Goal: Participate in discussion

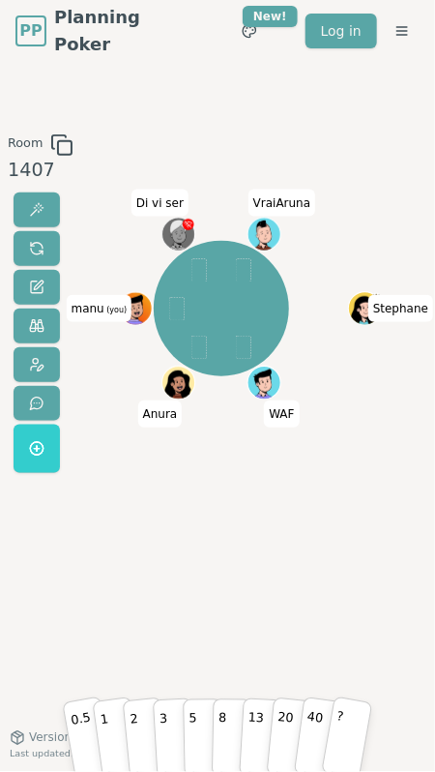
click at [217, 491] on div "Stephane WAF [PERSON_NAME] (you) Di vi ser VraiAruna" at bounding box center [220, 399] width 201 height 532
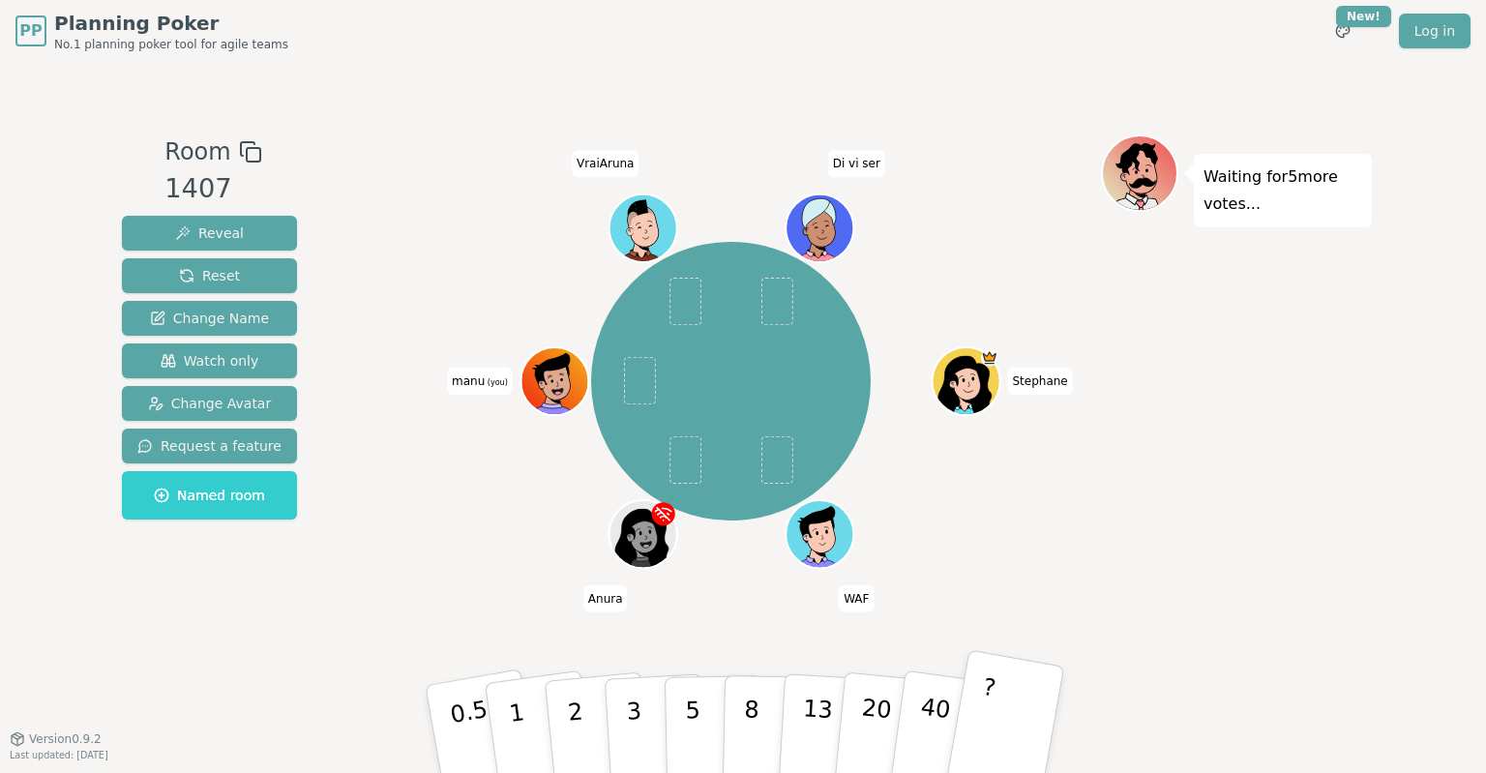
click at [992, 709] on button "?" at bounding box center [1004, 729] width 121 height 160
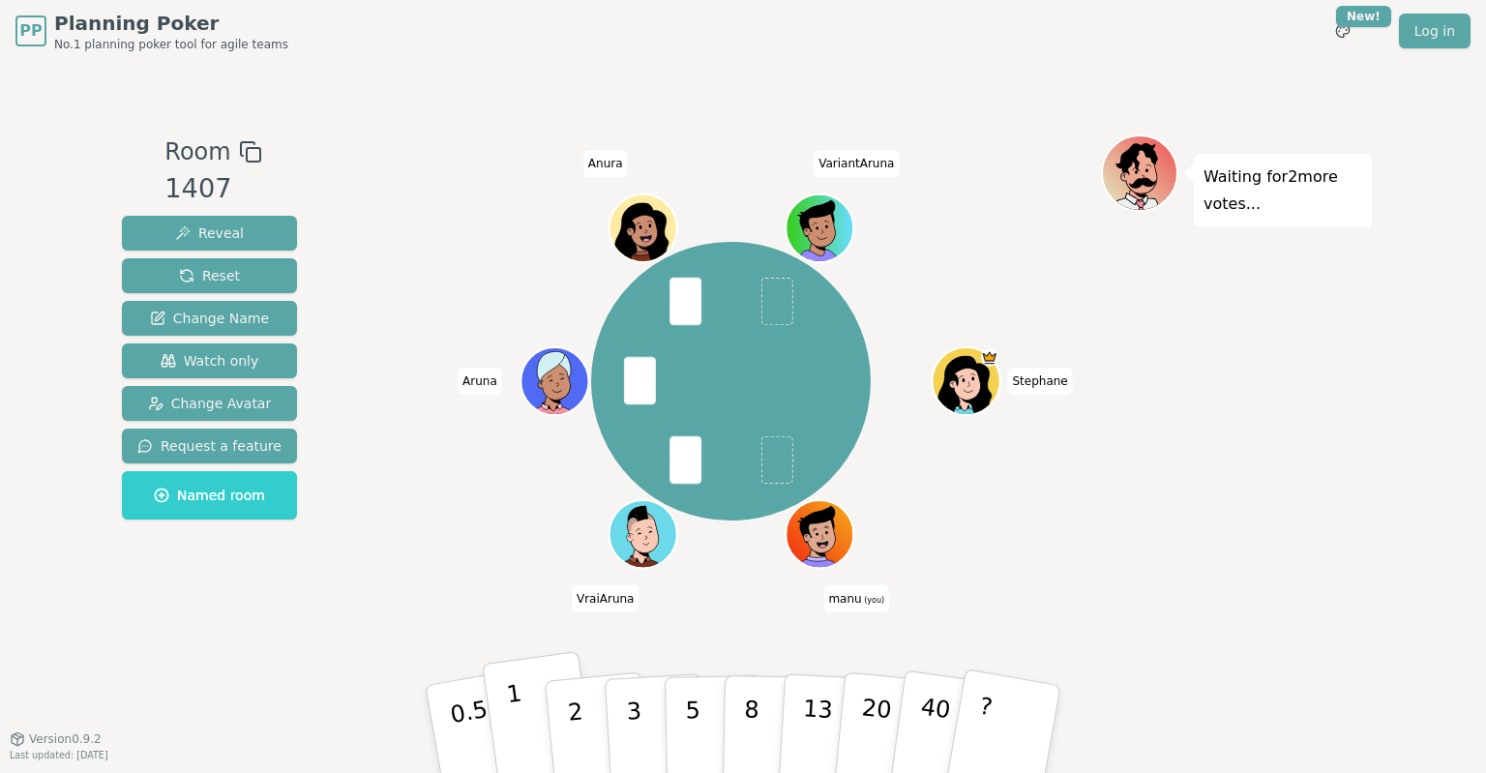
drag, startPoint x: 517, startPoint y: 699, endPoint x: 535, endPoint y: 702, distance: 17.6
click at [535, 702] on button "1" at bounding box center [539, 729] width 115 height 157
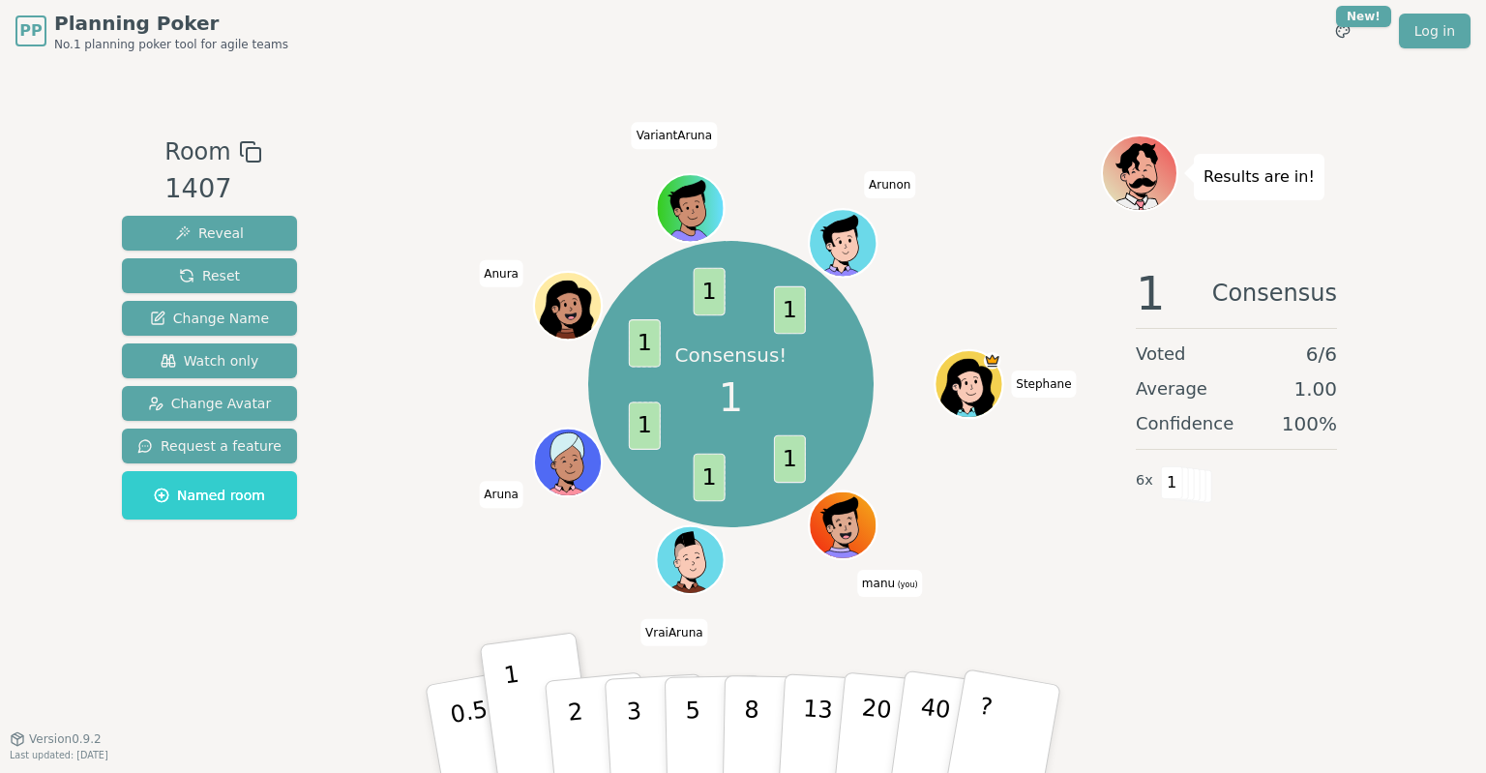
click at [892, 588] on span "manu (you)" at bounding box center [890, 583] width 66 height 27
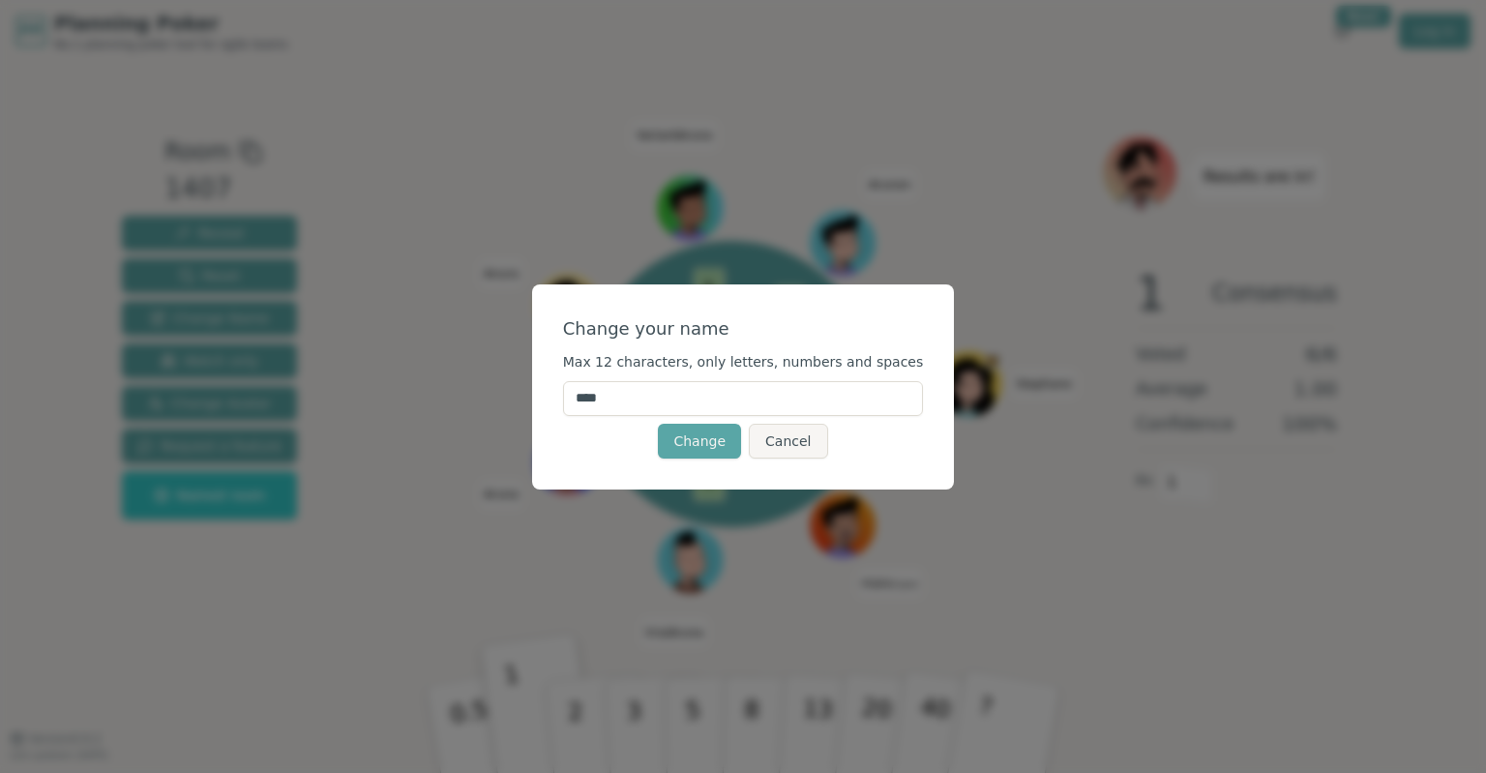
drag, startPoint x: 660, startPoint y: 398, endPoint x: 511, endPoint y: 404, distance: 149.1
click at [563, 404] on input "****" at bounding box center [743, 398] width 361 height 35
type input "******"
click at [682, 442] on button "Change" at bounding box center [699, 441] width 83 height 35
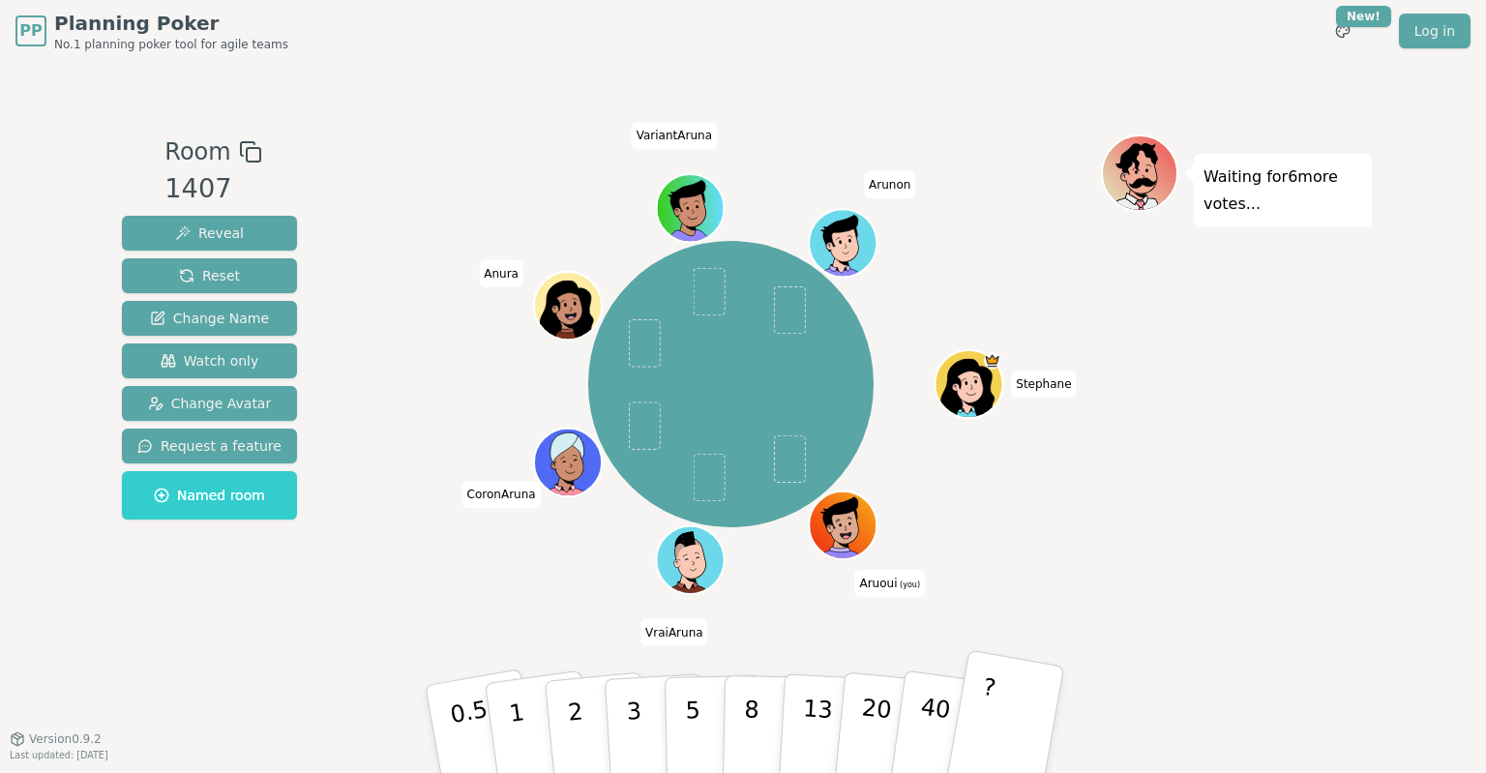
click at [1036, 714] on button "?" at bounding box center [1004, 729] width 121 height 160
click at [1021, 703] on button "?" at bounding box center [1004, 729] width 121 height 160
click at [571, 703] on p "2" at bounding box center [577, 731] width 25 height 105
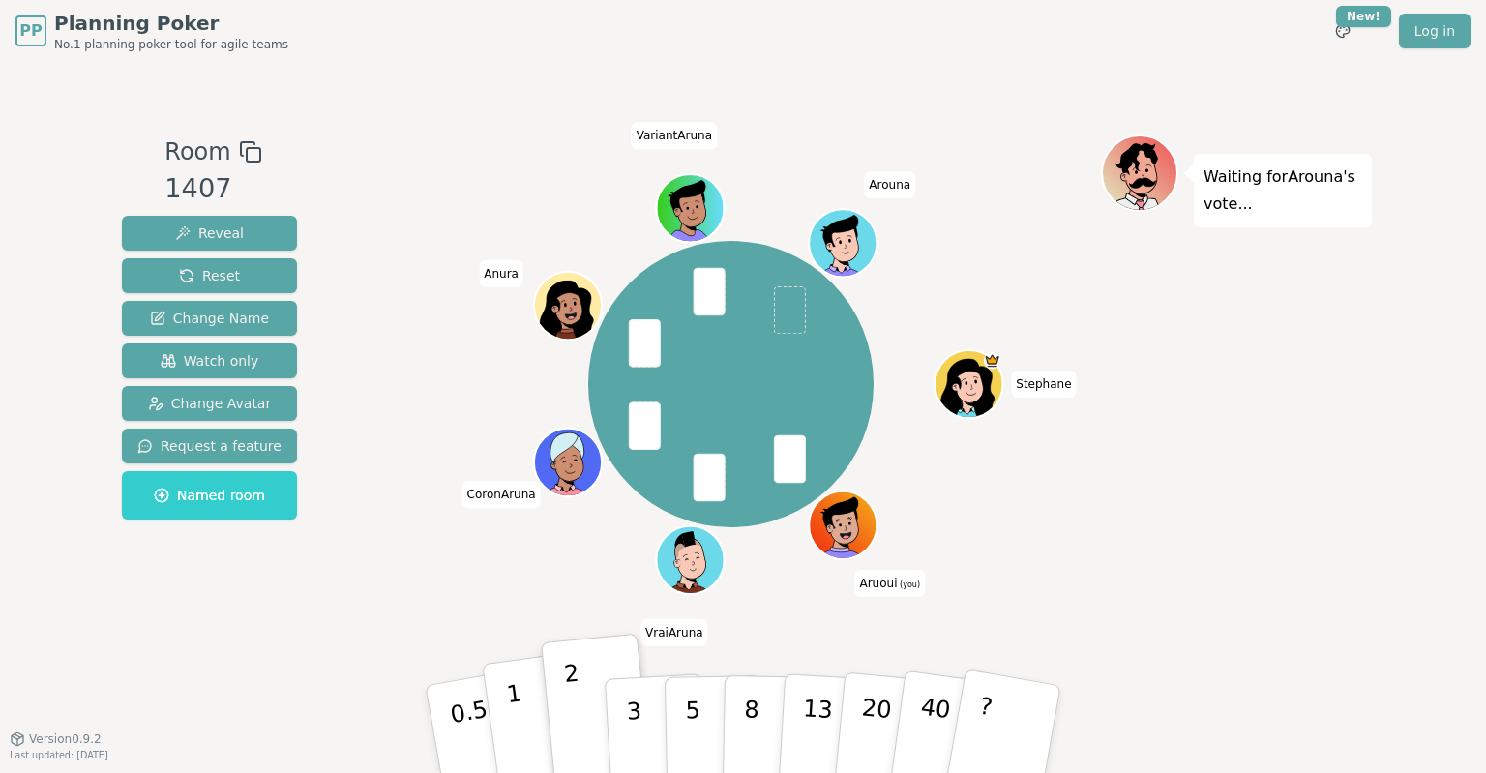
click at [516, 709] on p "1" at bounding box center [519, 731] width 29 height 105
click at [524, 736] on p "1" at bounding box center [519, 731] width 29 height 105
click at [567, 703] on button "2" at bounding box center [598, 730] width 110 height 154
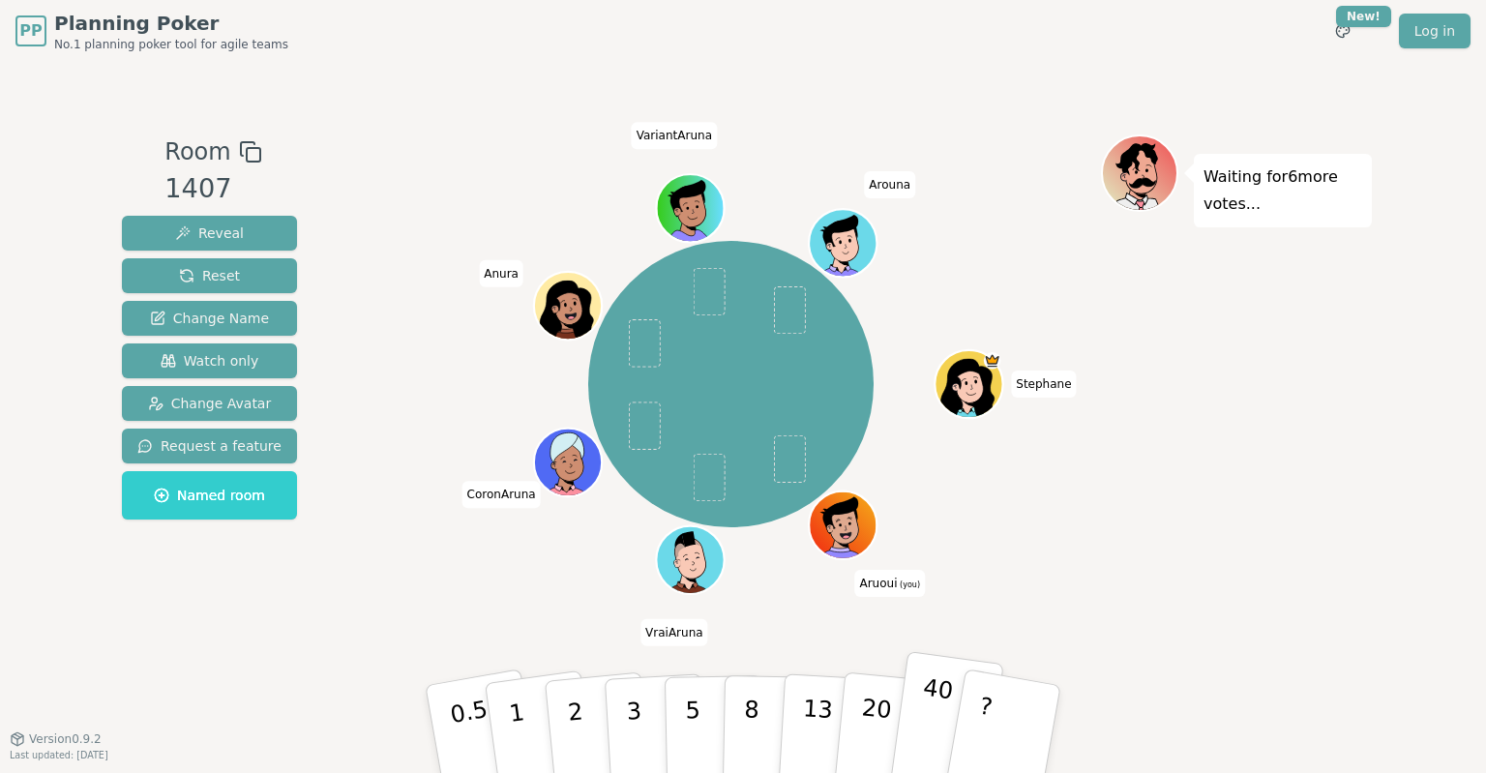
click at [937, 705] on p "40" at bounding box center [933, 727] width 44 height 107
click at [574, 693] on p "2" at bounding box center [577, 731] width 25 height 105
click at [574, 671] on button "2" at bounding box center [598, 730] width 110 height 154
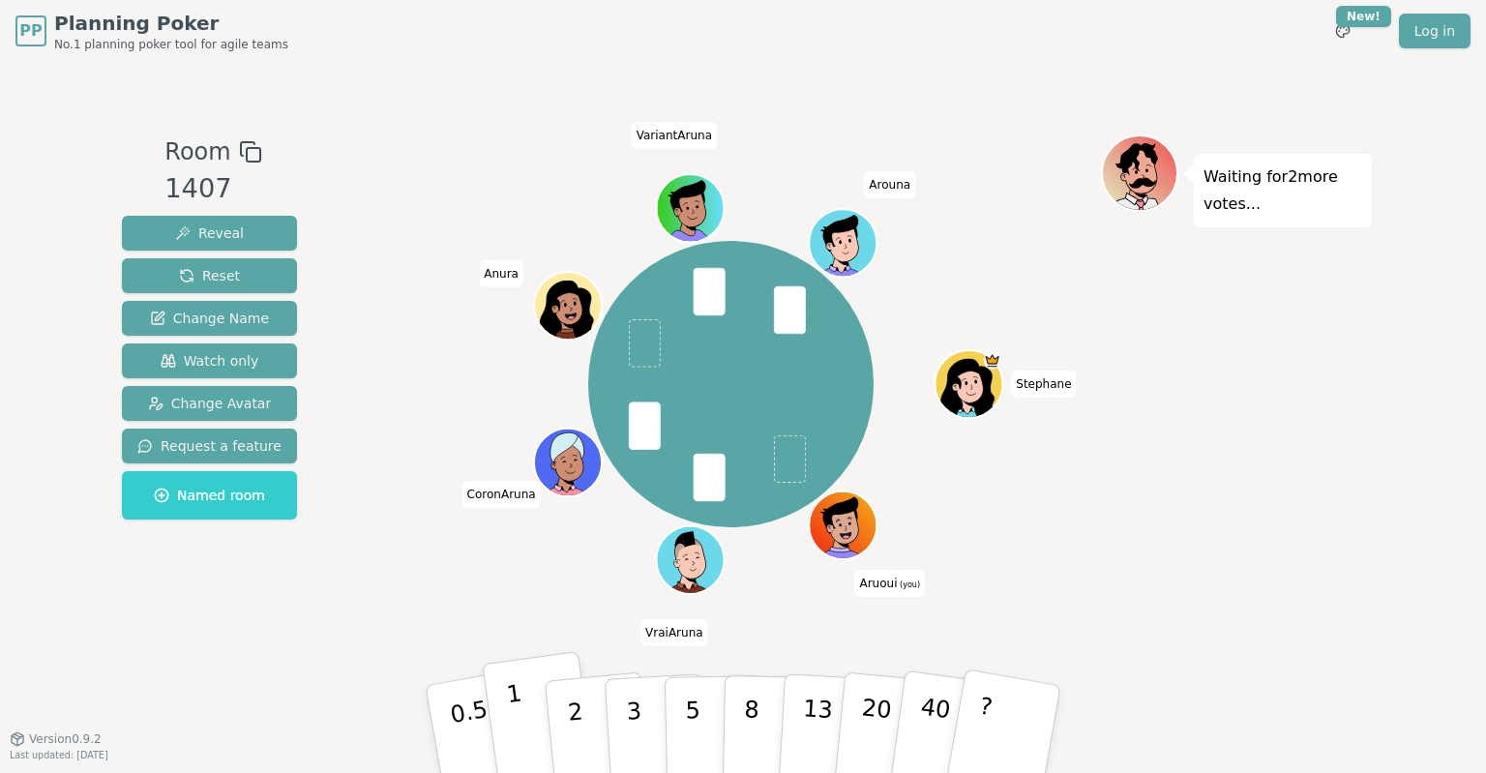
drag, startPoint x: 578, startPoint y: 691, endPoint x: 512, endPoint y: 696, distance: 67.0
click at [512, 696] on div "0.5 1 2 3 5 8 13 20 40 ?" at bounding box center [743, 729] width 580 height 68
click at [516, 696] on p "1" at bounding box center [519, 731] width 29 height 105
click at [559, 692] on button "2" at bounding box center [598, 730] width 110 height 154
click at [513, 705] on p "1" at bounding box center [519, 731] width 29 height 105
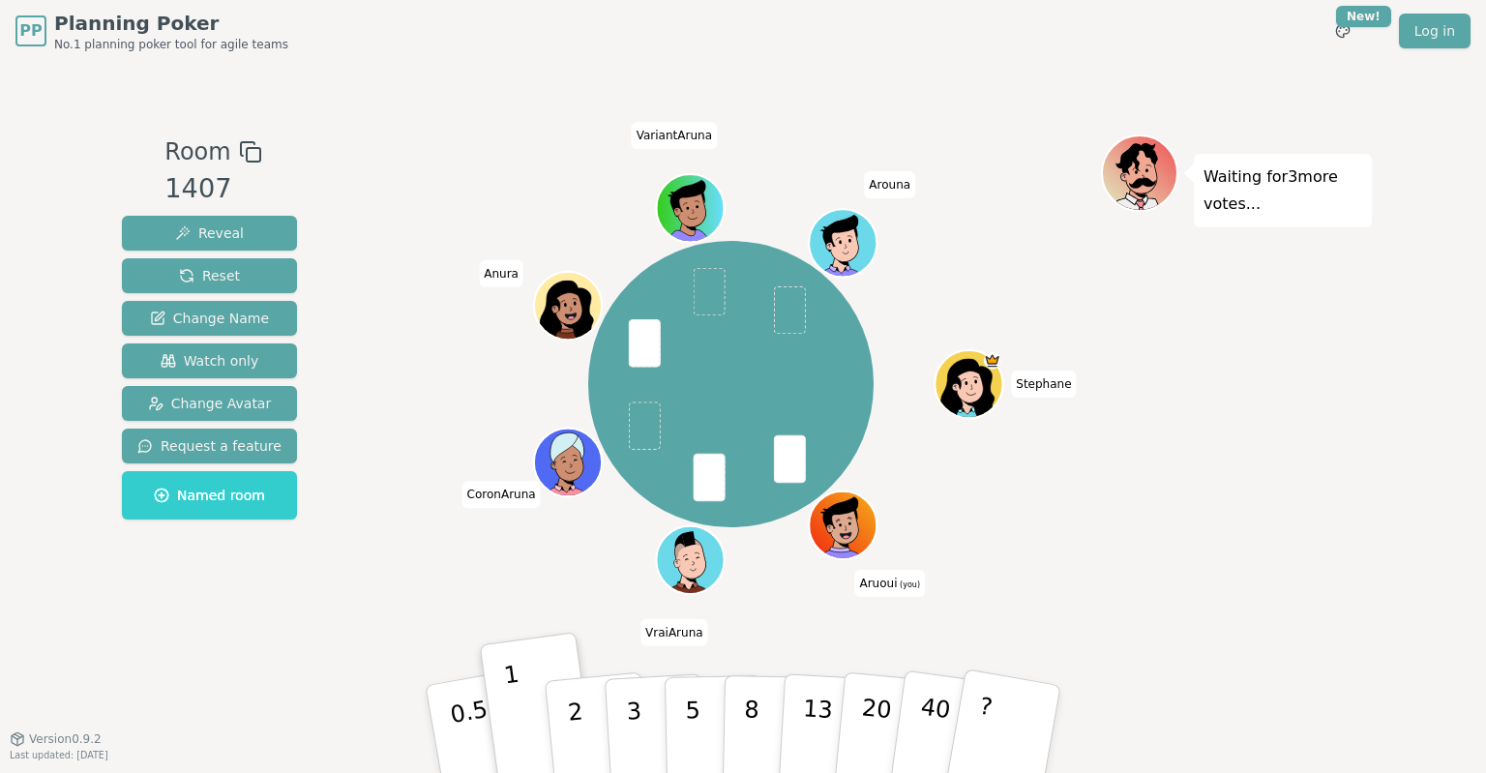
click at [444, 599] on div "[PERSON_NAME] (you) VraiAruna CoronAruna [PERSON_NAME]" at bounding box center [731, 384] width 740 height 431
click at [516, 687] on p "1" at bounding box center [519, 731] width 29 height 105
click at [573, 690] on p "2" at bounding box center [577, 731] width 25 height 105
click at [530, 710] on button "1" at bounding box center [539, 729] width 115 height 157
click at [571, 694] on p "2" at bounding box center [577, 731] width 25 height 105
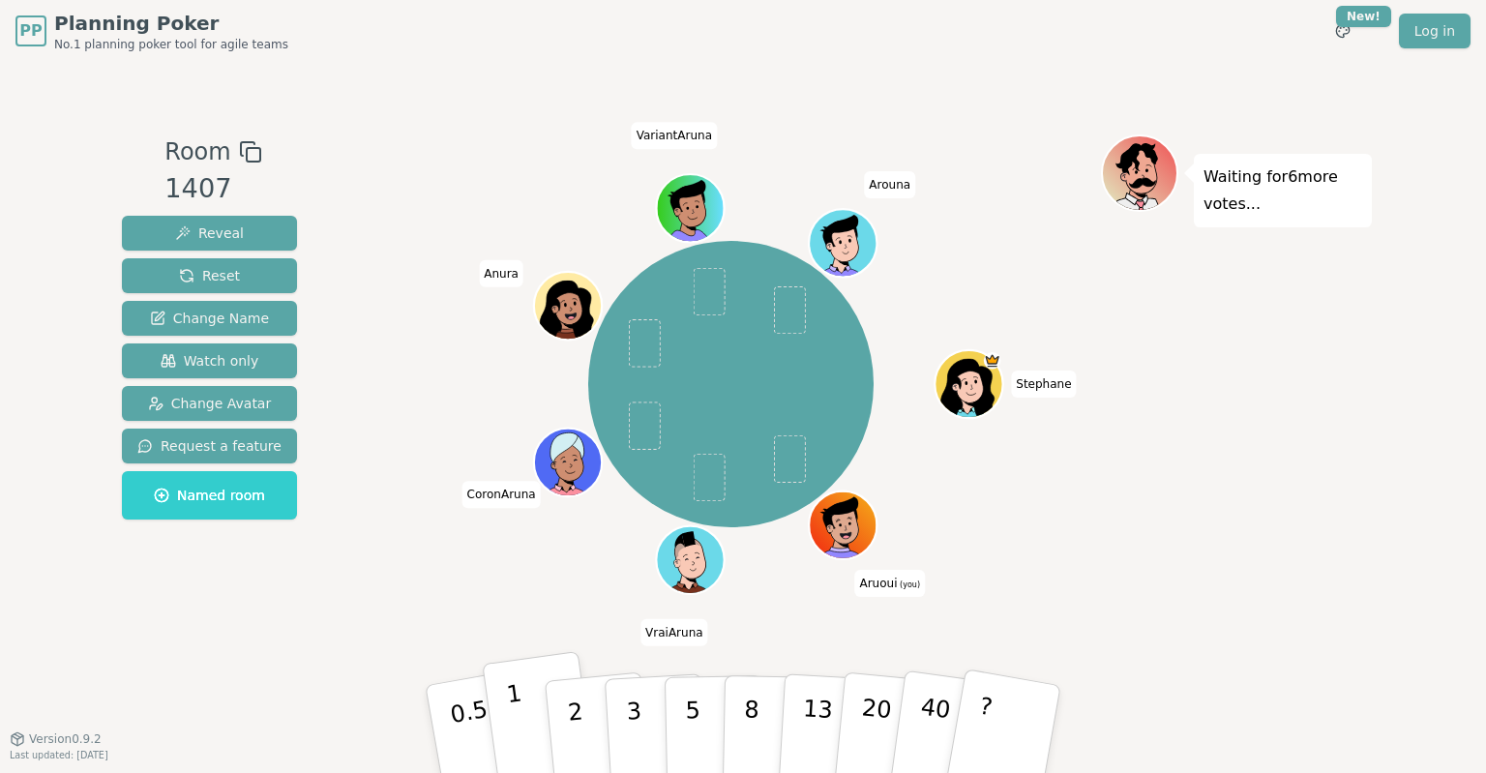
click at [522, 718] on button "1" at bounding box center [539, 729] width 115 height 157
click at [502, 675] on button "1" at bounding box center [539, 729] width 115 height 157
click at [474, 571] on div "[PERSON_NAME] (you) VraiAruna CoronAruna [PERSON_NAME]" at bounding box center [731, 384] width 740 height 431
click at [430, 576] on div "[PERSON_NAME] (you) VraiAruna CoronAruna [PERSON_NAME]" at bounding box center [731, 384] width 740 height 431
